Goal: Task Accomplishment & Management: Manage account settings

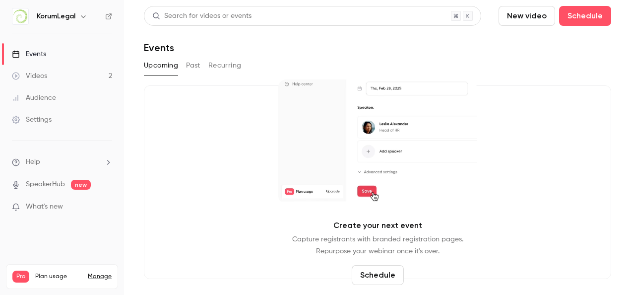
click at [188, 69] on button "Past" at bounding box center [193, 66] width 14 height 16
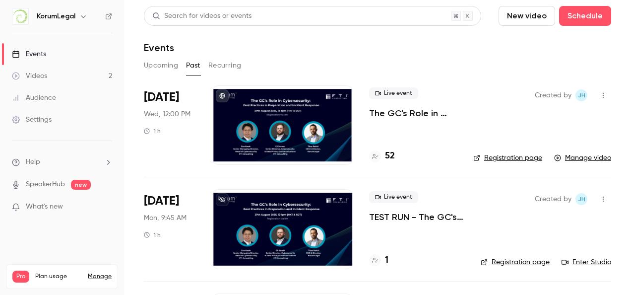
click at [256, 108] on div at bounding box center [282, 124] width 141 height 79
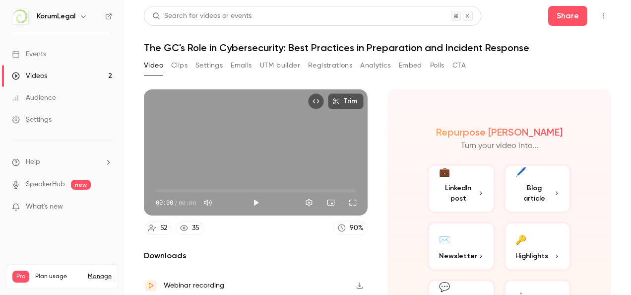
click at [334, 66] on button "Registrations" at bounding box center [330, 66] width 44 height 16
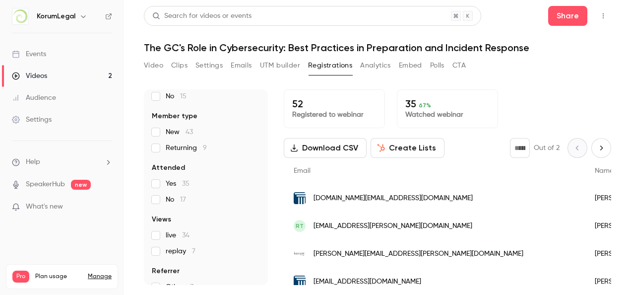
scroll to position [144, 0]
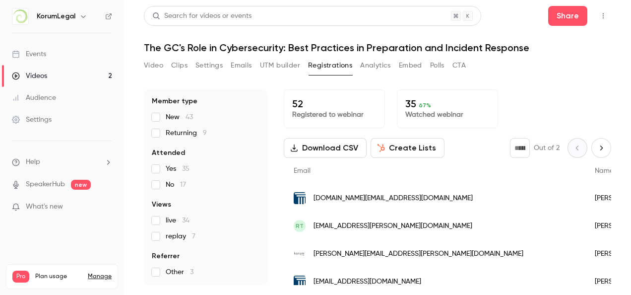
click at [412, 111] on p "Watched webinar" at bounding box center [447, 115] width 84 height 10
drag, startPoint x: 424, startPoint y: 107, endPoint x: 427, endPoint y: 112, distance: 5.5
click at [427, 112] on div "35 67 % Watched webinar" at bounding box center [447, 108] width 101 height 39
click at [429, 109] on p "35 67 %" at bounding box center [447, 104] width 84 height 12
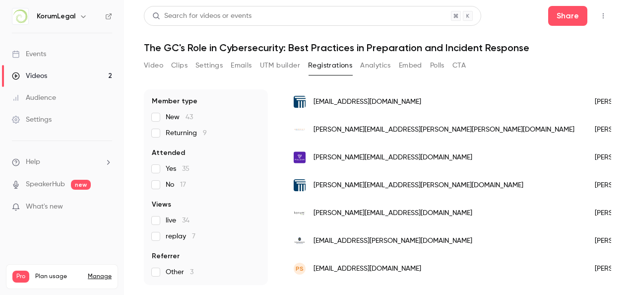
scroll to position [198, 0]
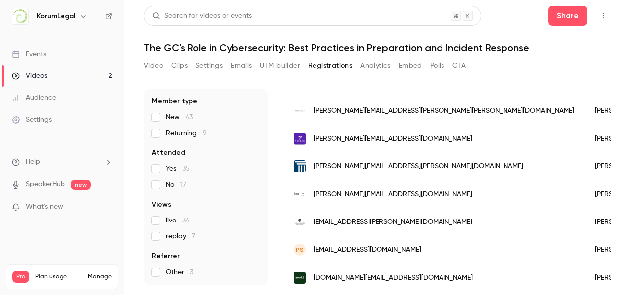
click at [192, 240] on span "replay 7" at bounding box center [181, 236] width 30 height 10
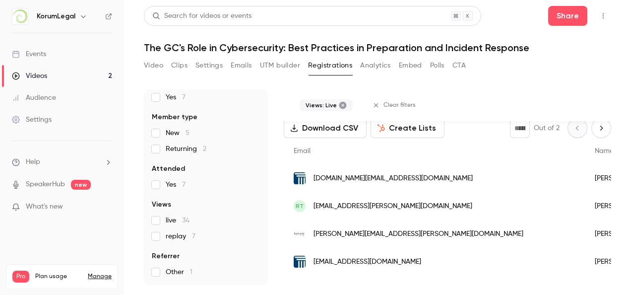
scroll to position [83, 0]
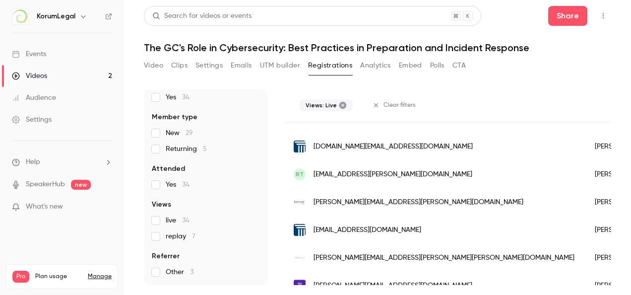
click at [172, 233] on span "replay 7" at bounding box center [181, 236] width 30 height 10
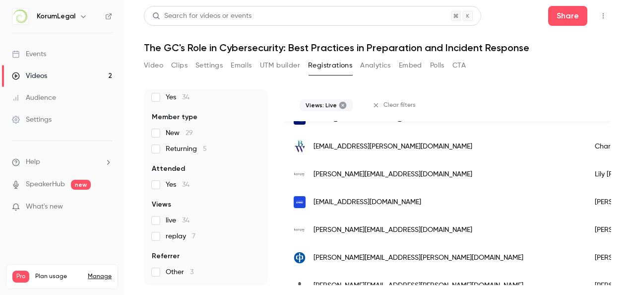
scroll to position [337, 0]
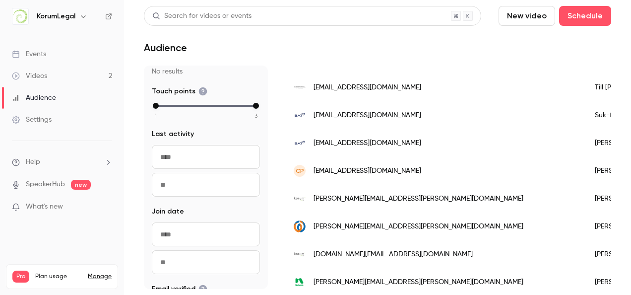
scroll to position [159, 0]
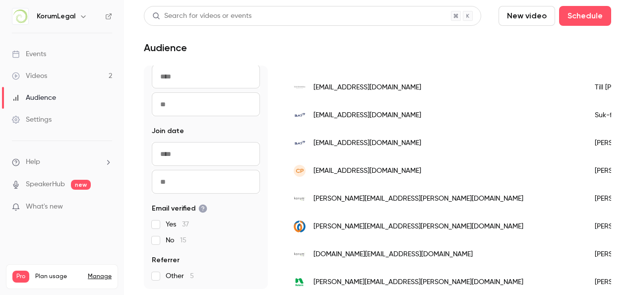
click at [37, 21] on div "KorumLegal" at bounding box center [67, 16] width 61 height 12
click at [64, 15] on h6 "KorumLegal" at bounding box center [56, 16] width 39 height 10
click at [85, 17] on icon "button" at bounding box center [83, 16] width 8 height 8
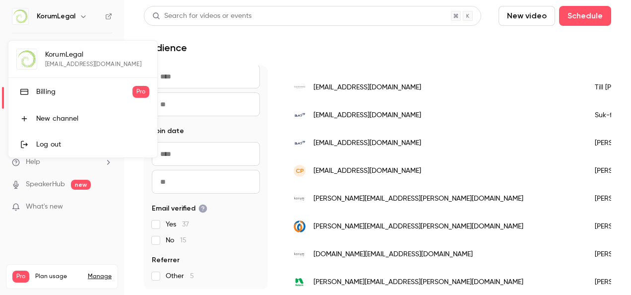
click at [85, 17] on div at bounding box center [315, 147] width 631 height 295
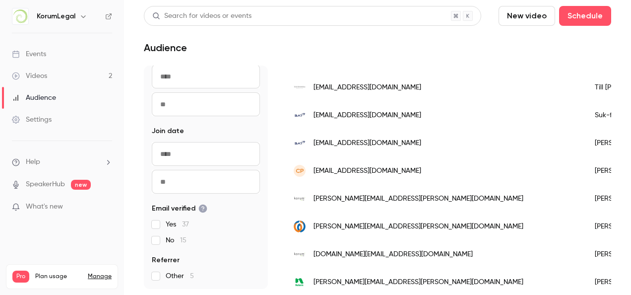
click at [44, 123] on div "Settings" at bounding box center [32, 120] width 40 height 10
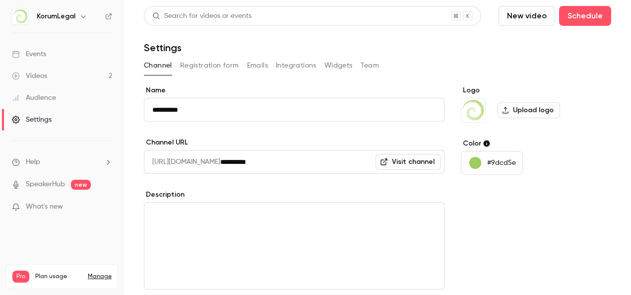
click at [192, 68] on button "Registration form" at bounding box center [209, 66] width 59 height 16
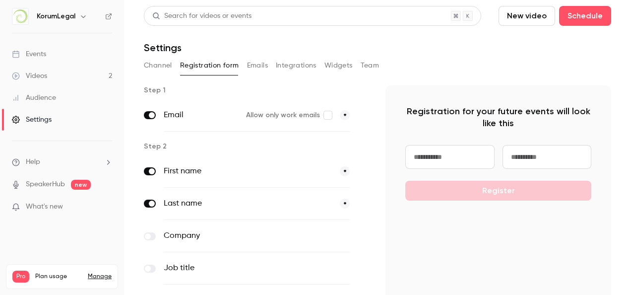
click at [260, 68] on button "Emails" at bounding box center [257, 66] width 21 height 16
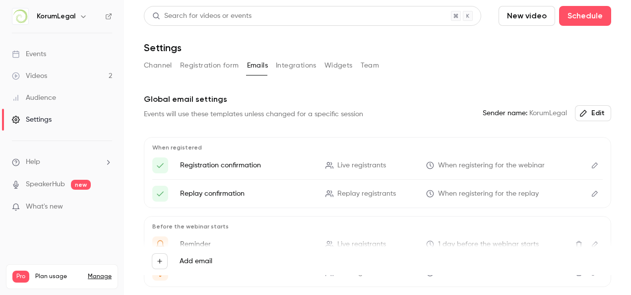
click at [375, 56] on div "Search for videos or events New video Schedule Settings Channel Registration fo…" at bounding box center [377, 194] width 467 height 376
click at [370, 66] on button "Team" at bounding box center [370, 66] width 19 height 16
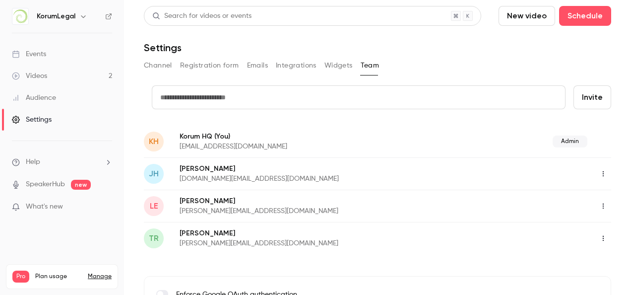
click at [599, 173] on icon "button" at bounding box center [603, 173] width 8 height 7
click at [377, 261] on div at bounding box center [315, 147] width 631 height 295
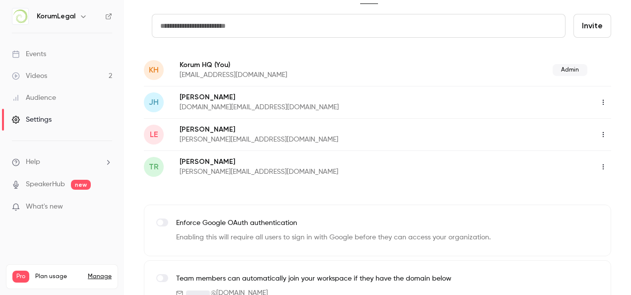
scroll to position [93, 0]
